Goal: Information Seeking & Learning: Understand process/instructions

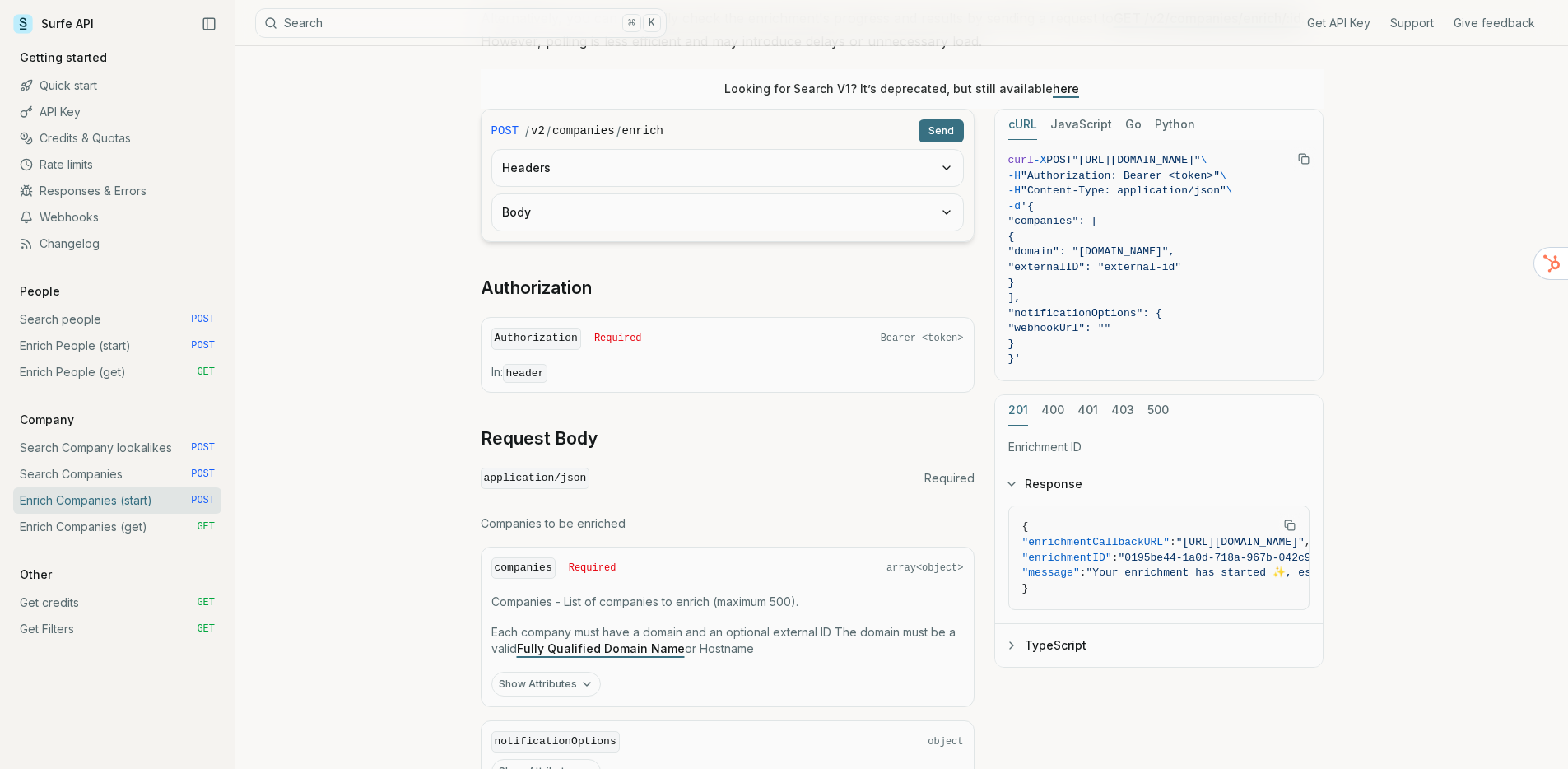
scroll to position [325, 0]
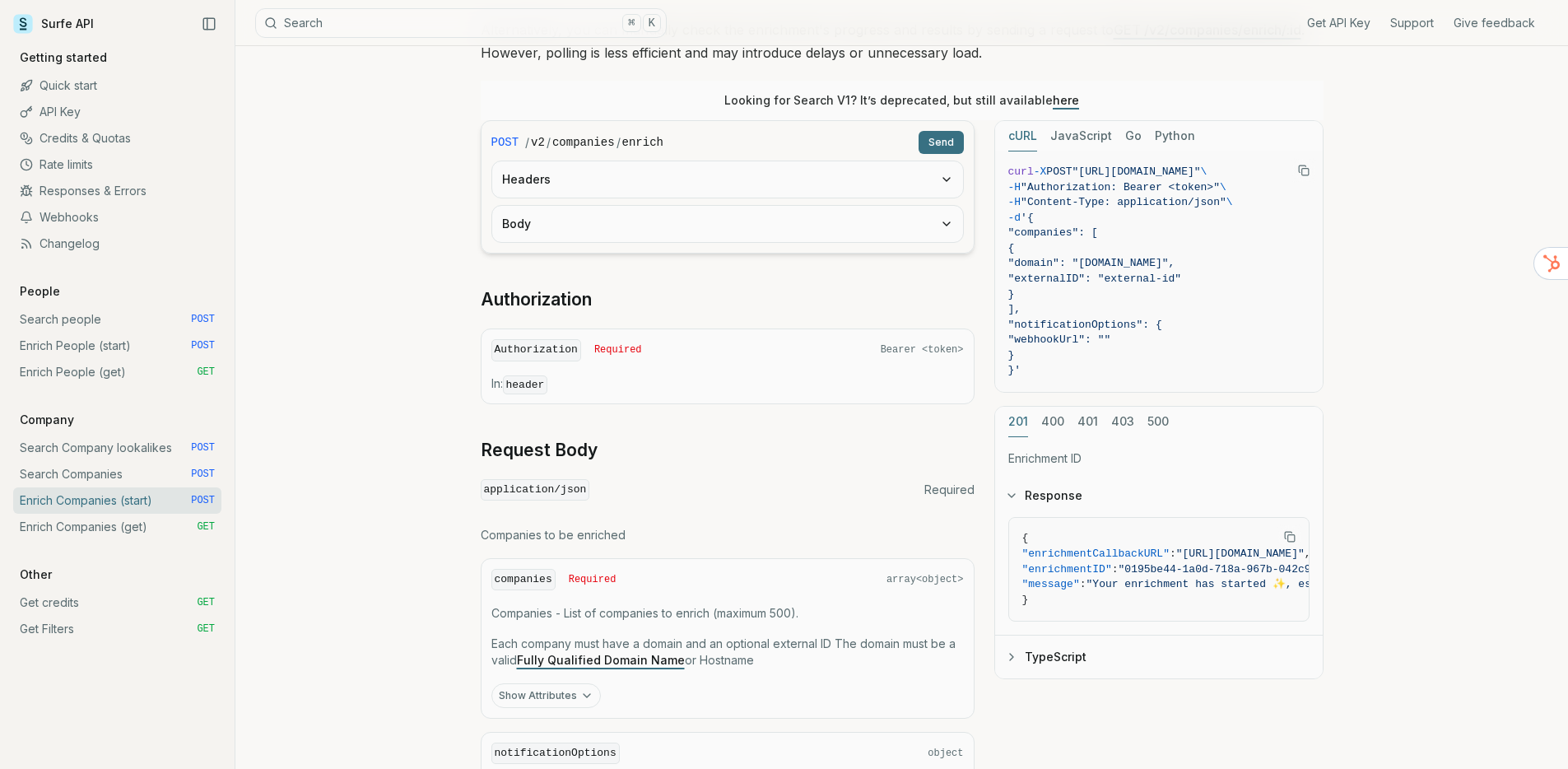
click at [91, 83] on link "Quick start" at bounding box center [117, 85] width 209 height 27
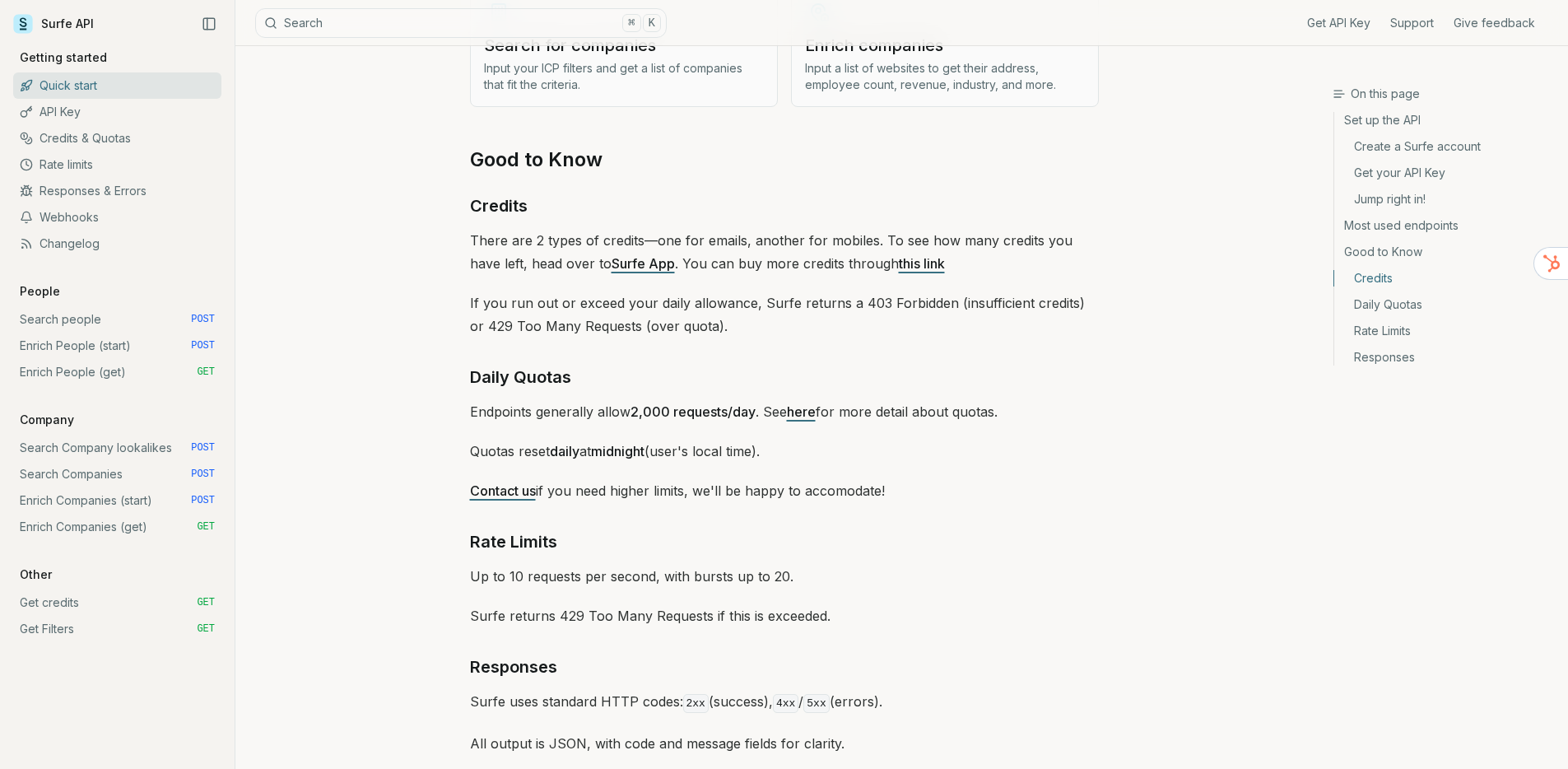
scroll to position [2341, 0]
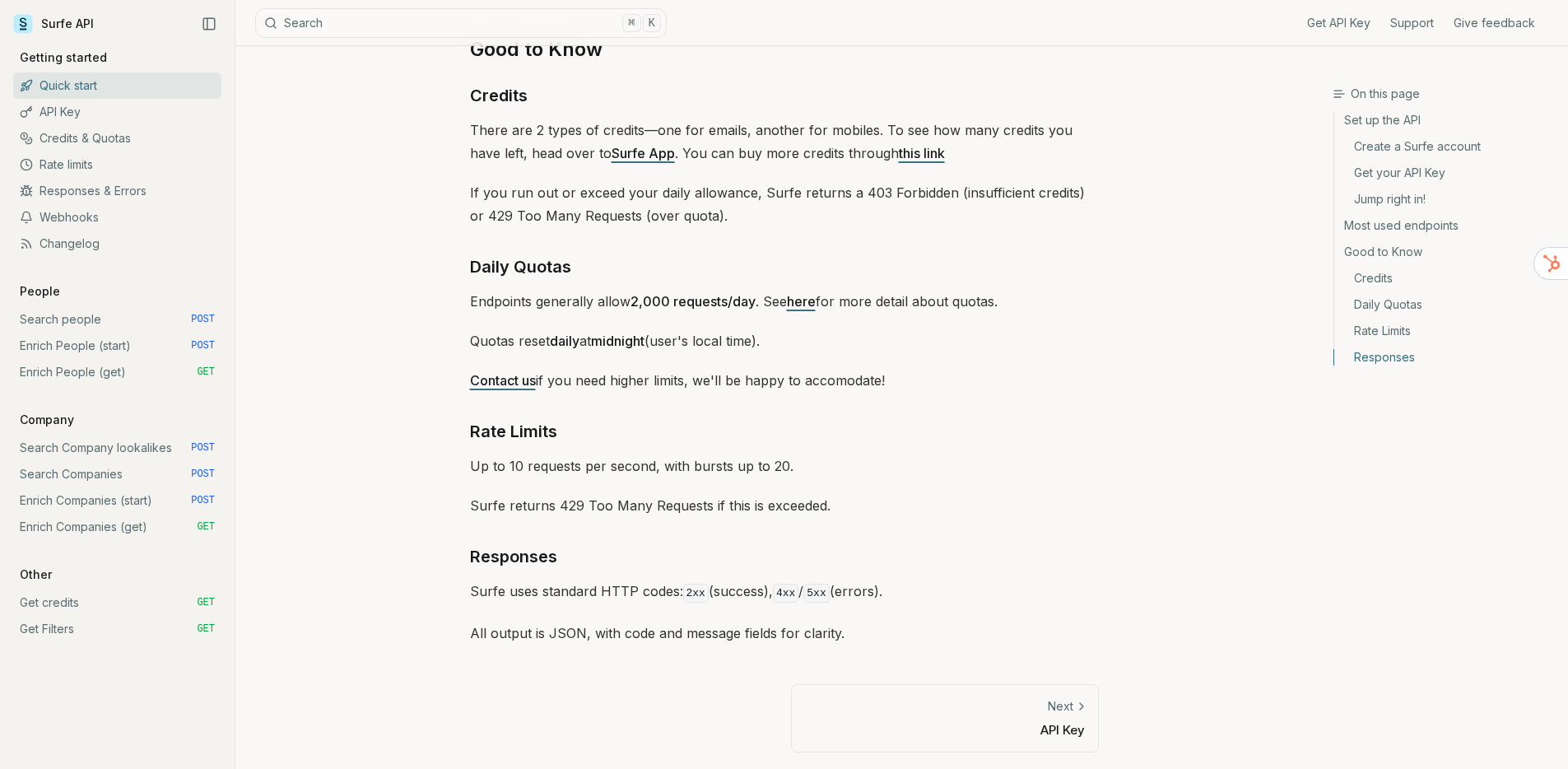
click at [1390, 249] on link "Good to Know" at bounding box center [1445, 252] width 220 height 27
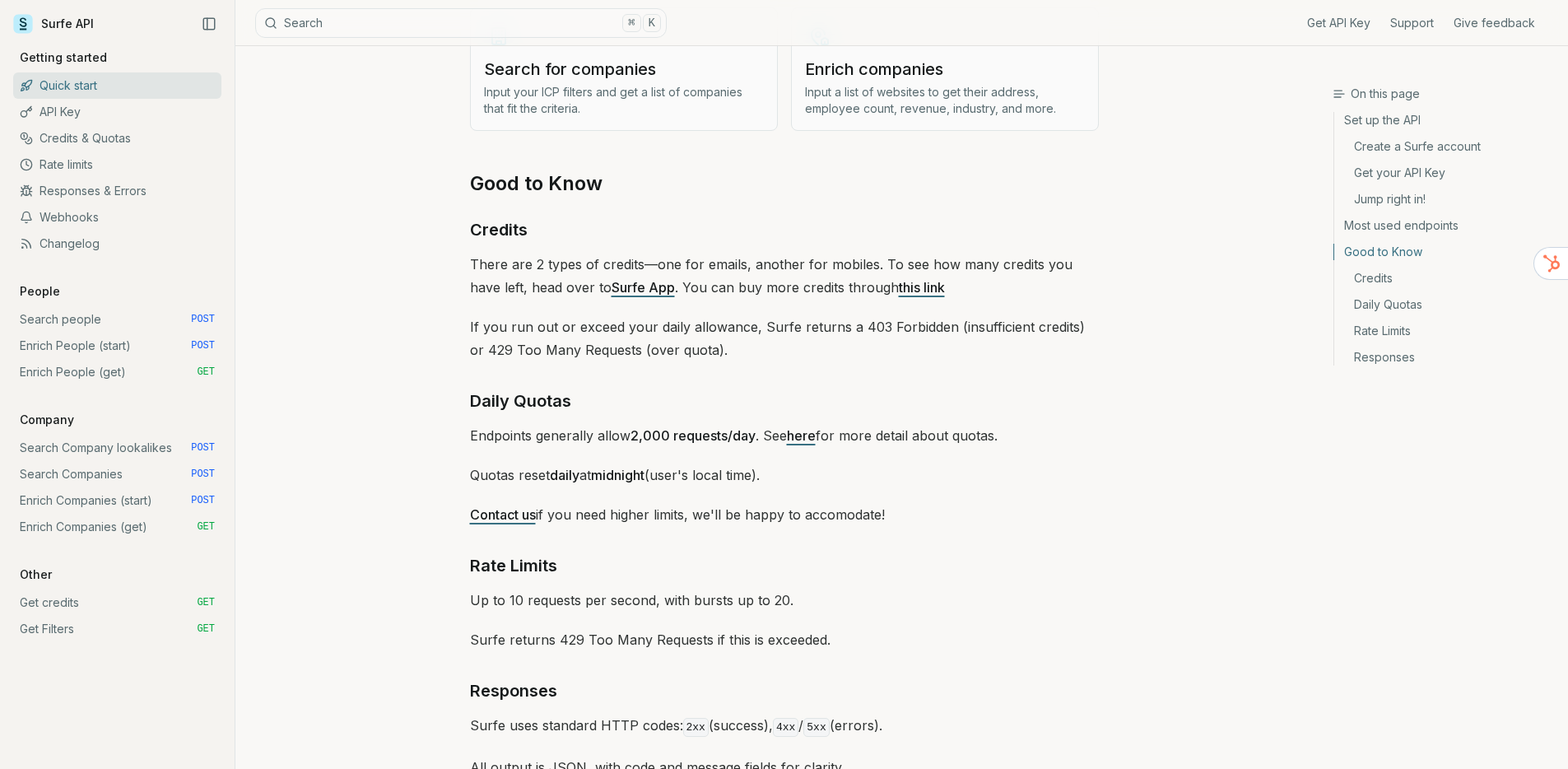
scroll to position [2019, 0]
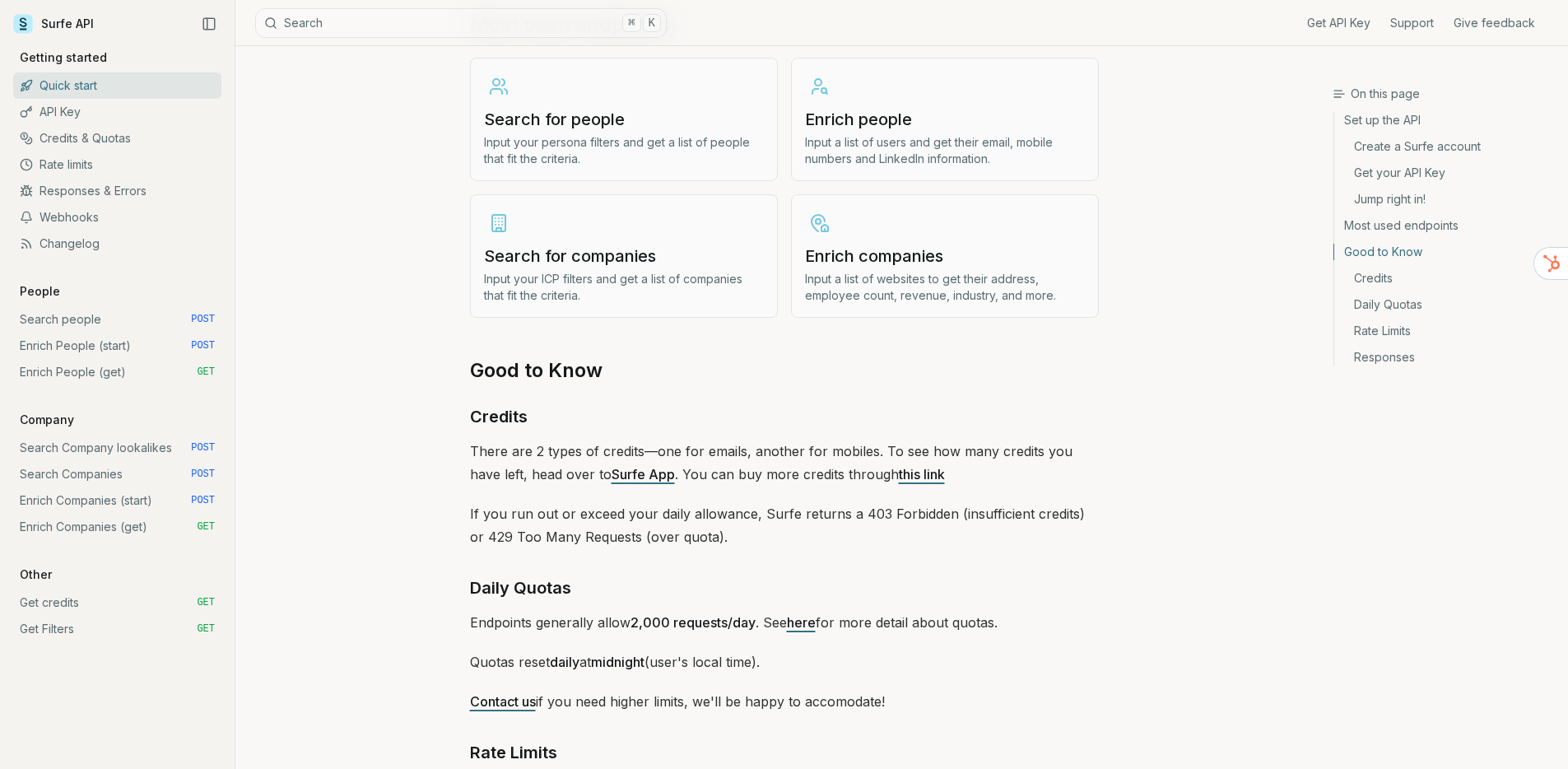
click at [1382, 231] on link "Most used endpoints" at bounding box center [1445, 225] width 220 height 27
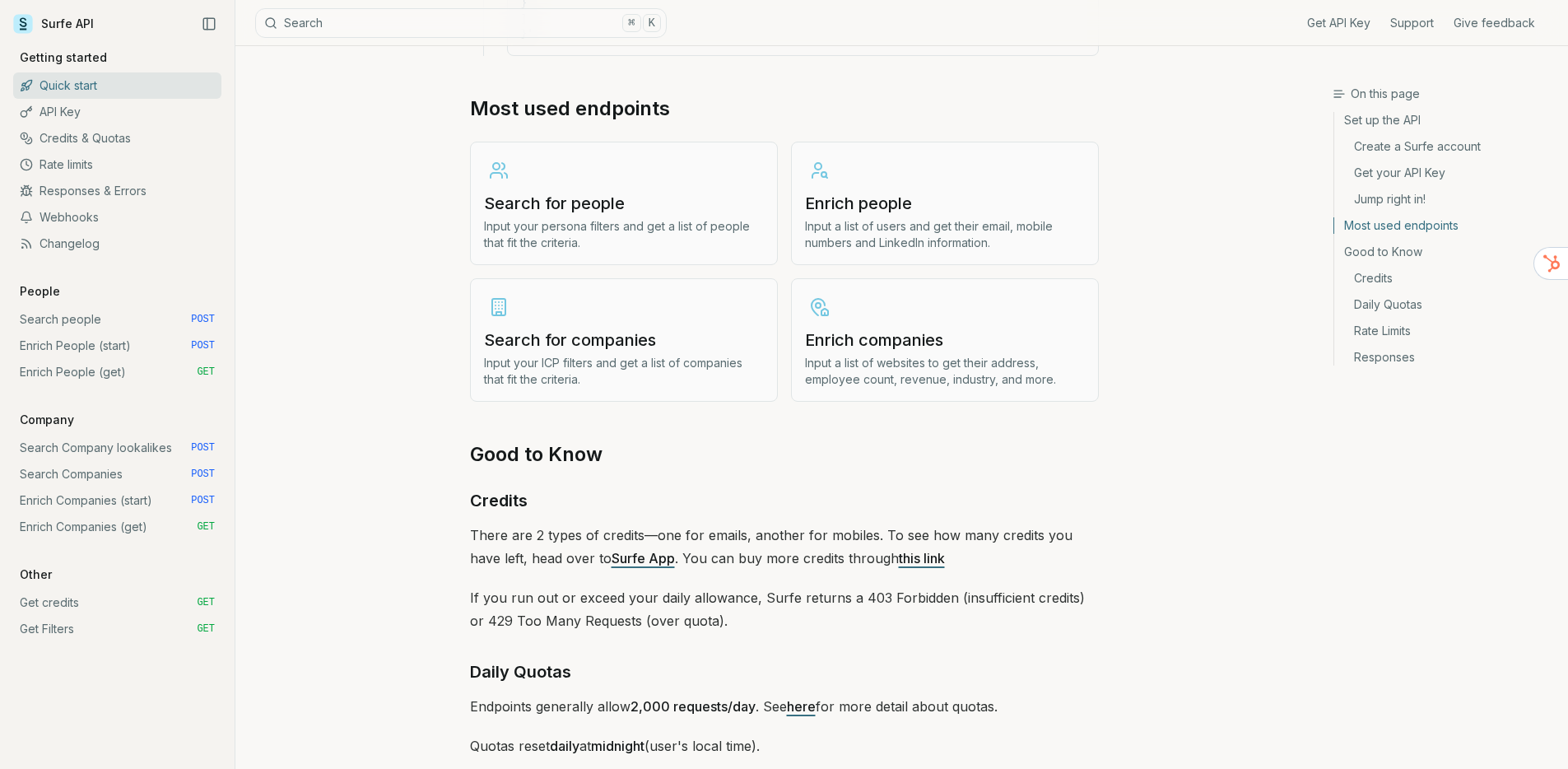
click at [892, 336] on h3 "Enrich companies" at bounding box center [945, 340] width 280 height 23
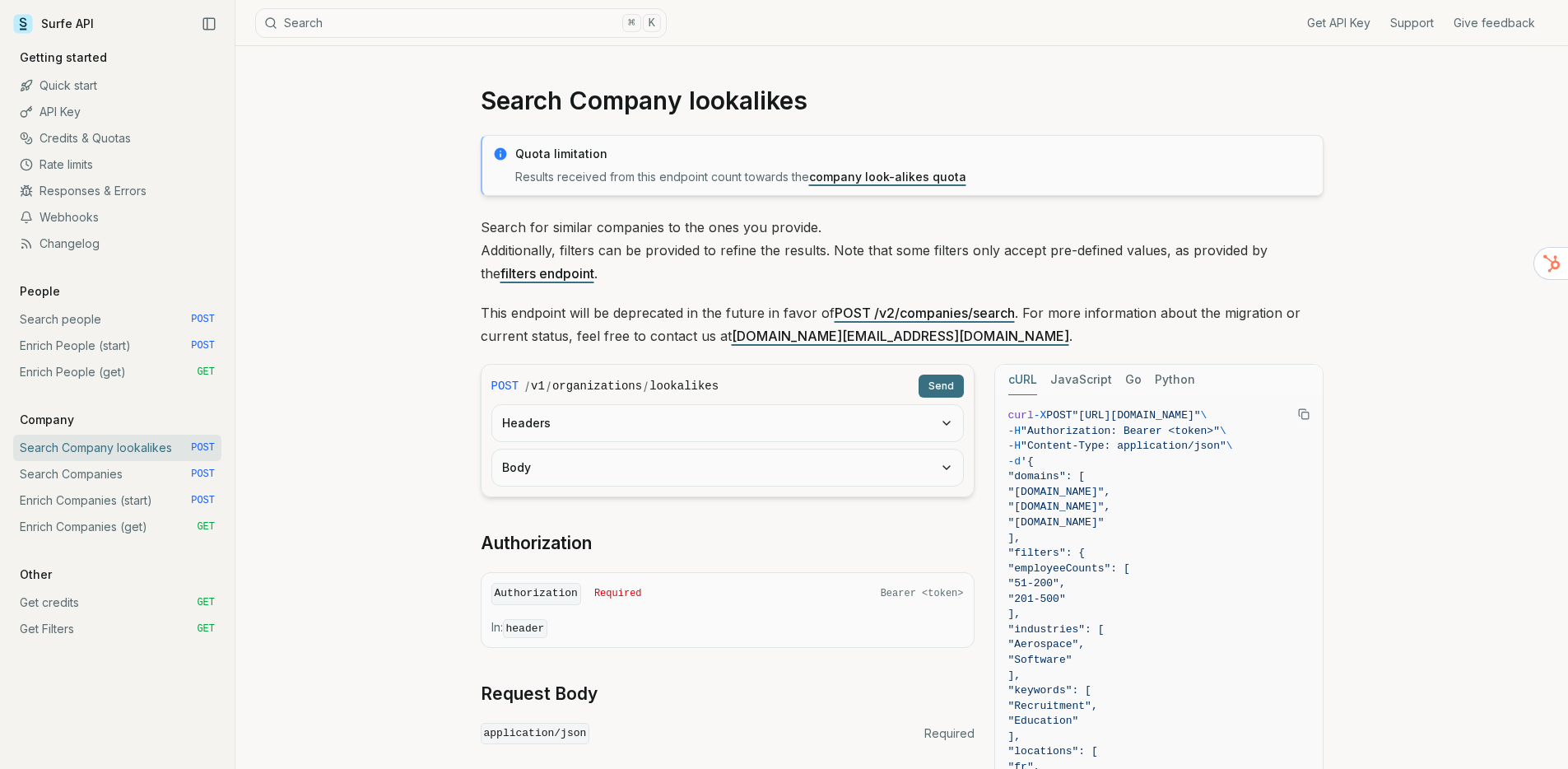
click at [561, 277] on link "filters endpoint" at bounding box center [547, 274] width 94 height 17
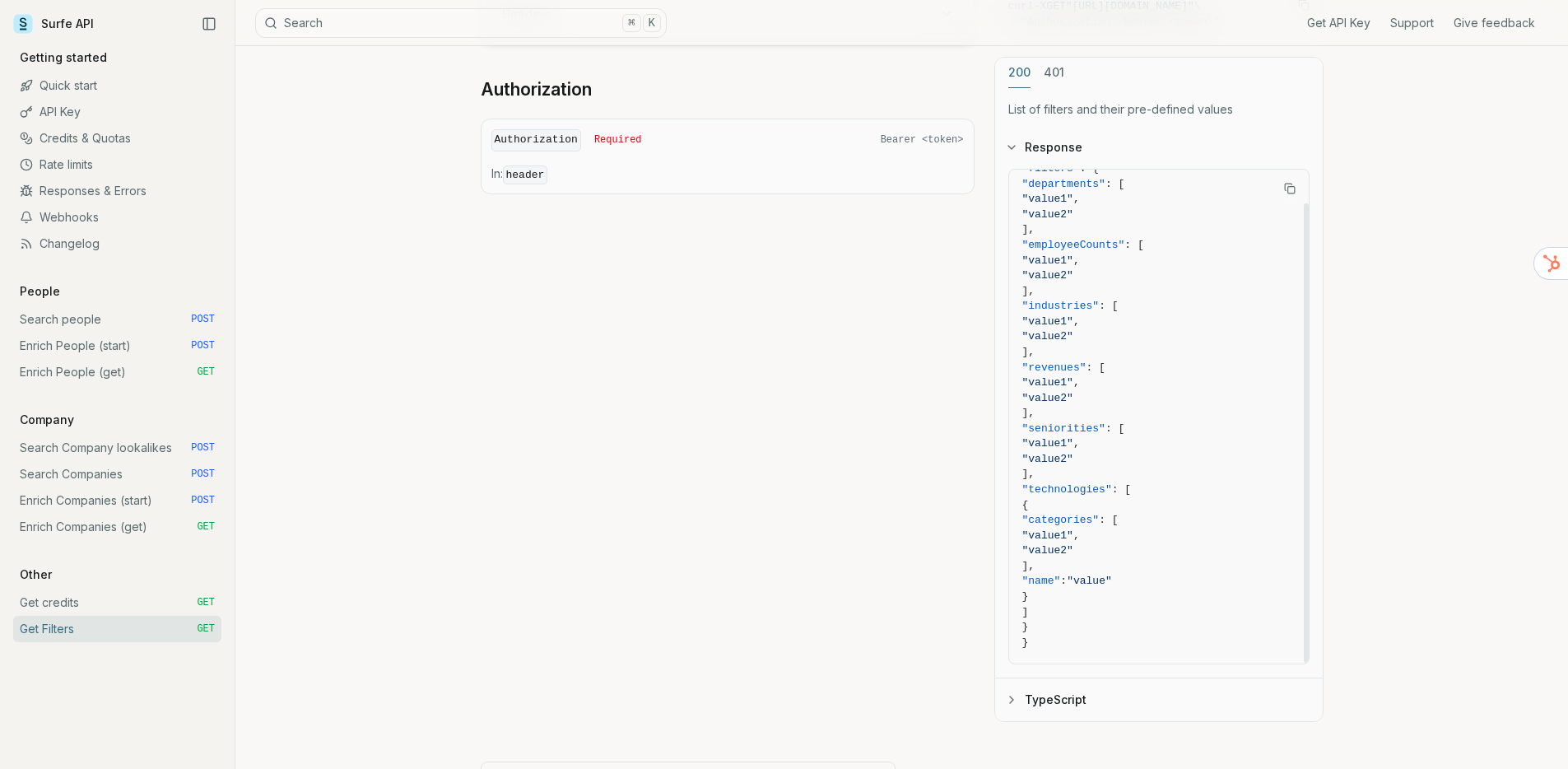
scroll to position [256, 0]
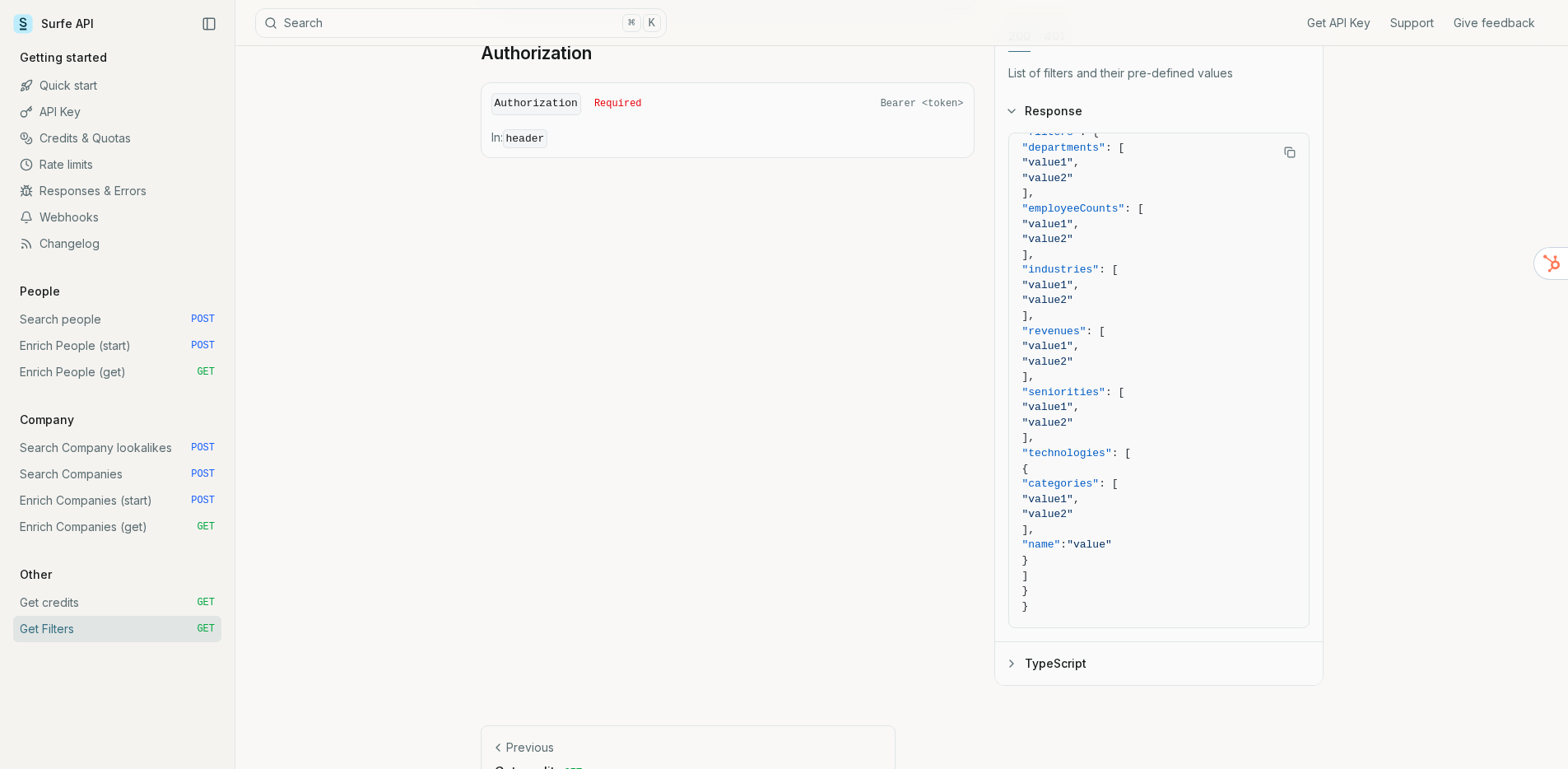
click at [1014, 657] on icon "button" at bounding box center [1011, 663] width 13 height 13
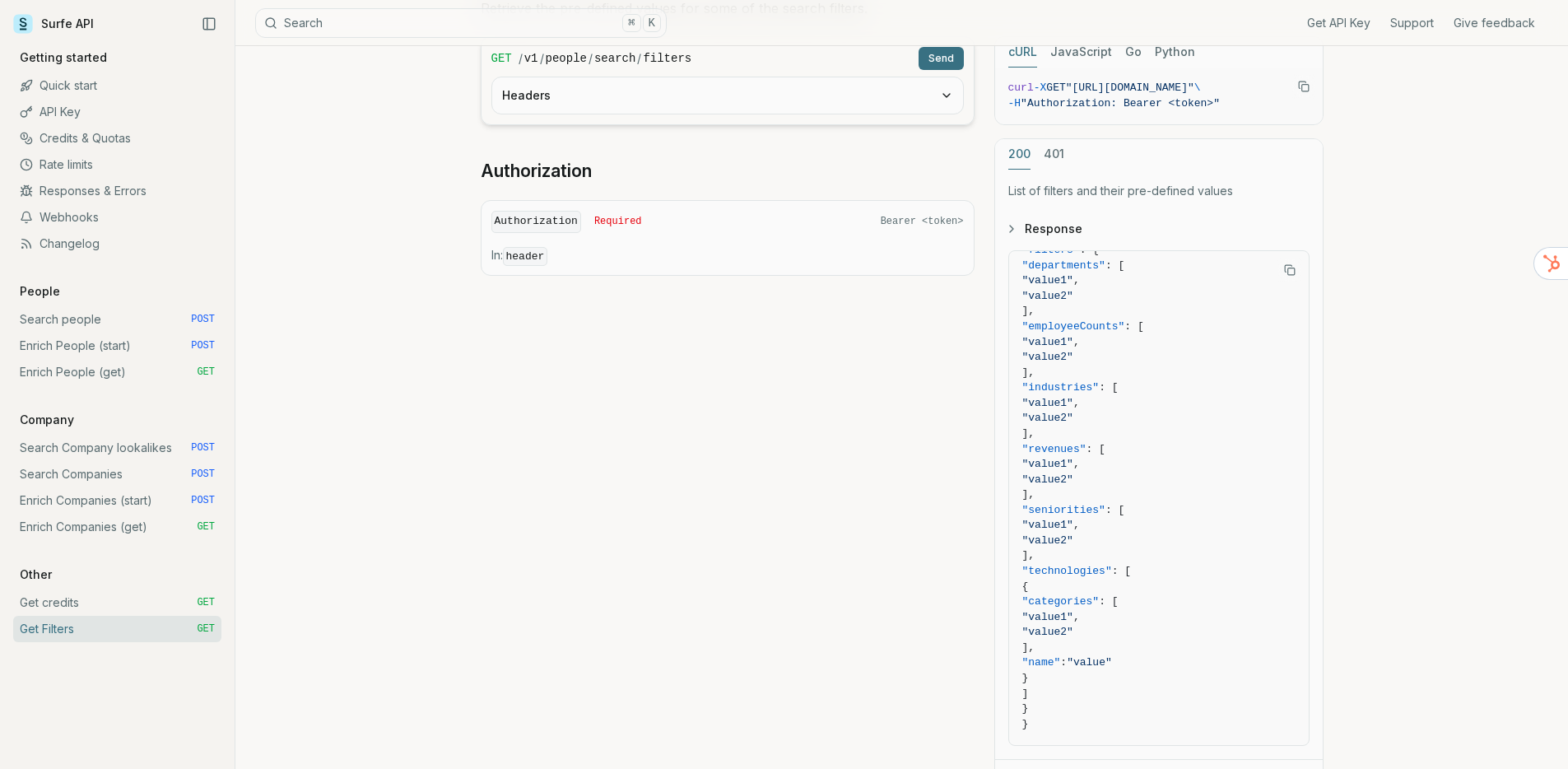
scroll to position [107, 0]
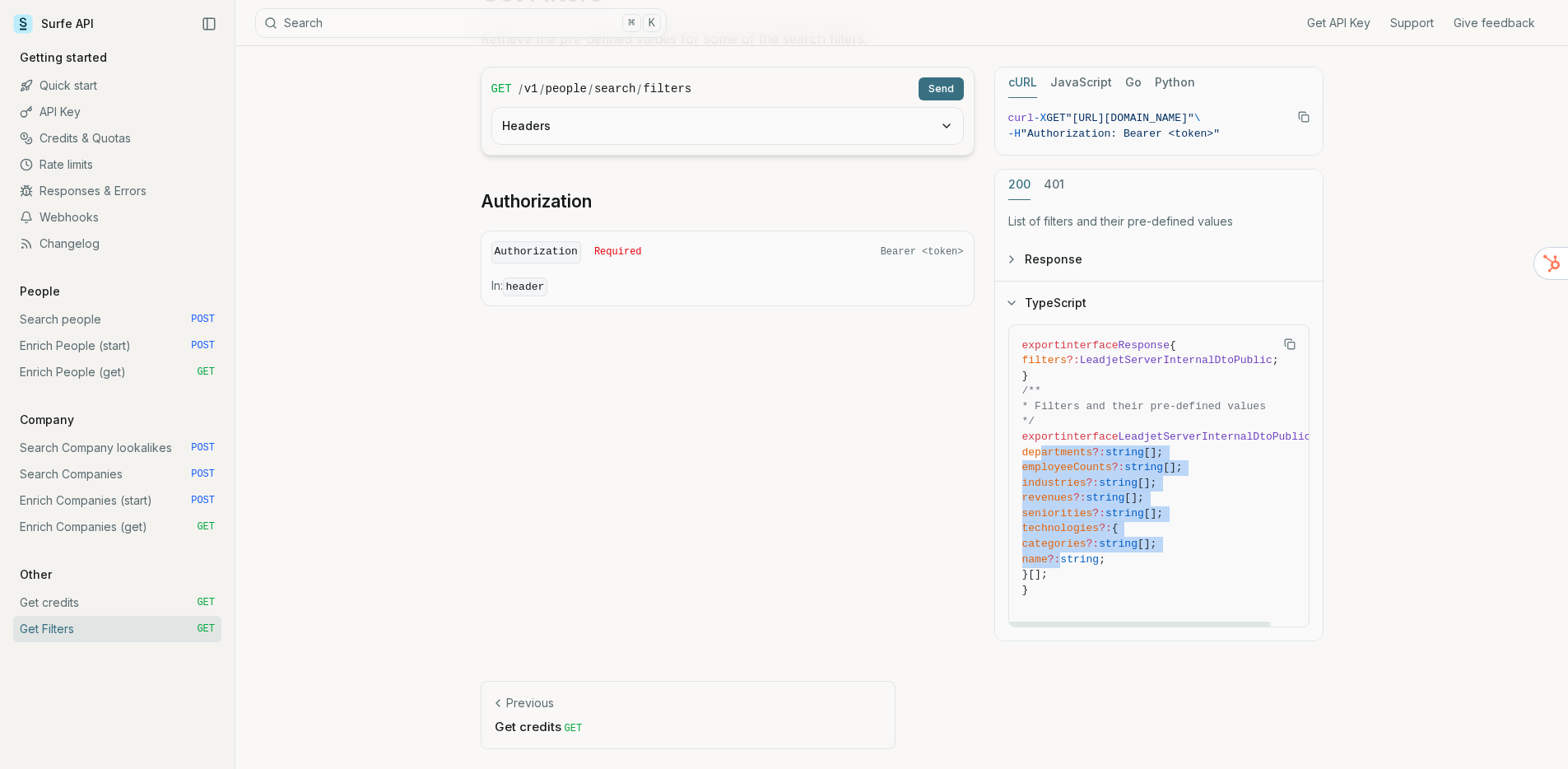
drag, startPoint x: 1089, startPoint y: 556, endPoint x: 1039, endPoint y: 451, distance: 116.3
click at [1039, 451] on code "export interface Response { filters ?: LeadjetServerInternalDtoPublic ; } /** *…" at bounding box center [1170, 475] width 296 height 275
click at [1057, 461] on span "employeeCounts" at bounding box center [1067, 467] width 90 height 12
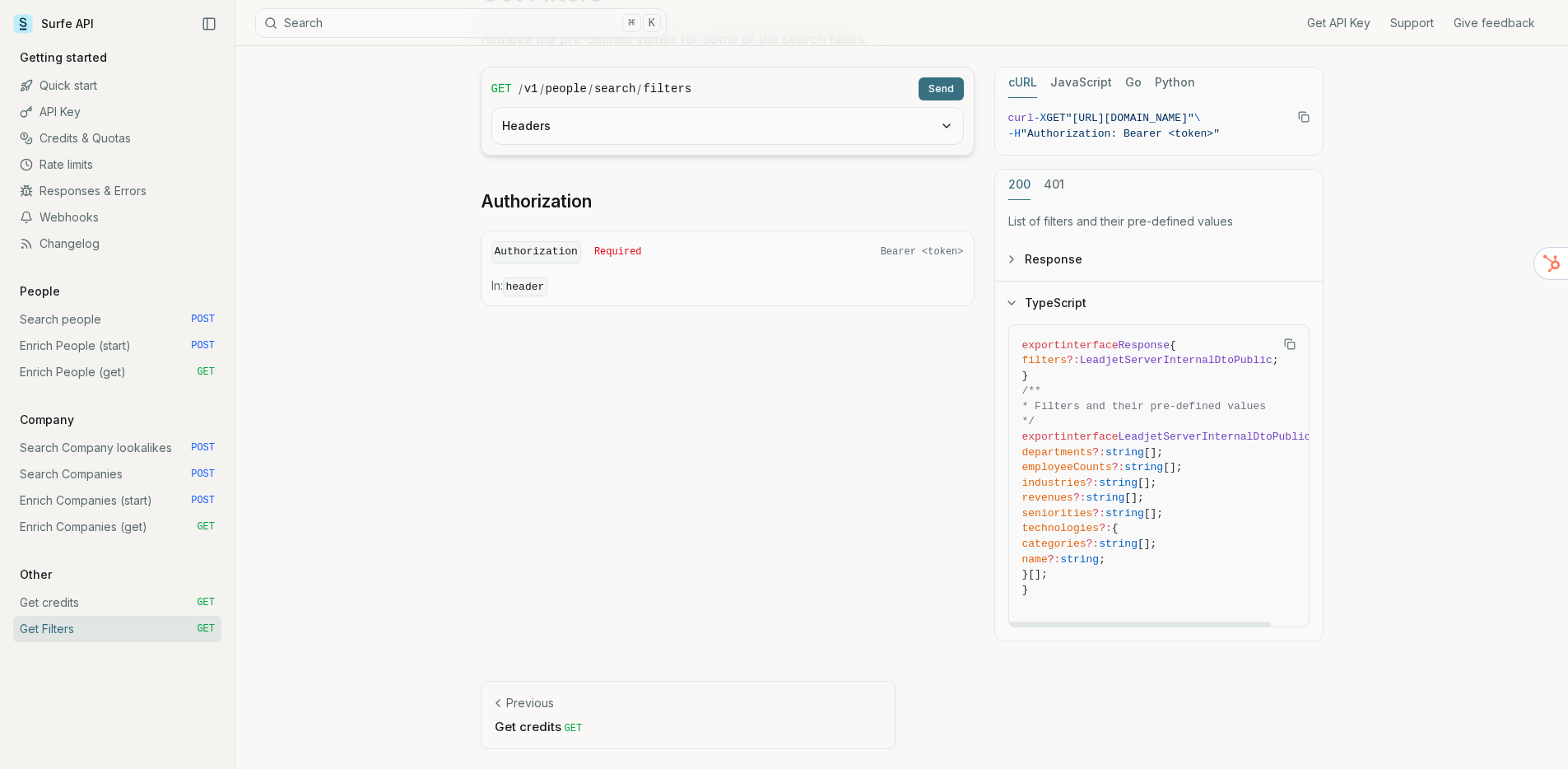
drag, startPoint x: 1114, startPoint y: 530, endPoint x: 1035, endPoint y: 457, distance: 107.6
click at [1035, 457] on code "export interface Response { filters ?: LeadjetServerInternalDtoPublic ; } /** *…" at bounding box center [1170, 475] width 296 height 275
copy code "departments ?: string []; employeeCounts ?: string []; industries ?: string [];…"
